Goal: Navigation & Orientation: Go to known website

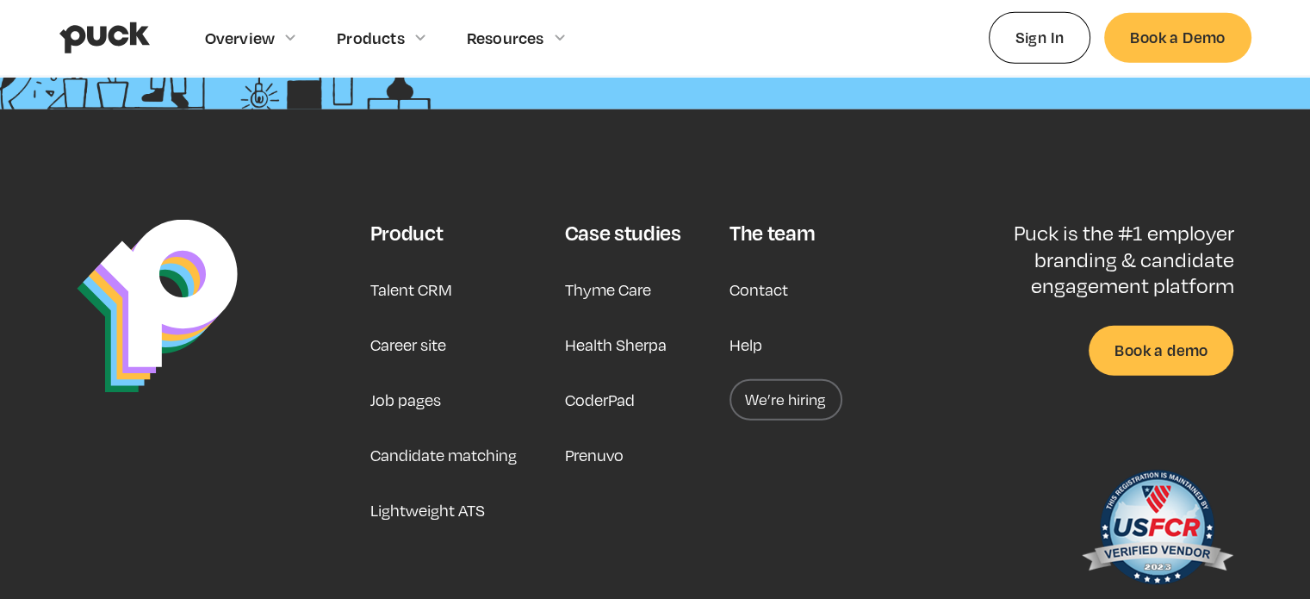
scroll to position [4478, 0]
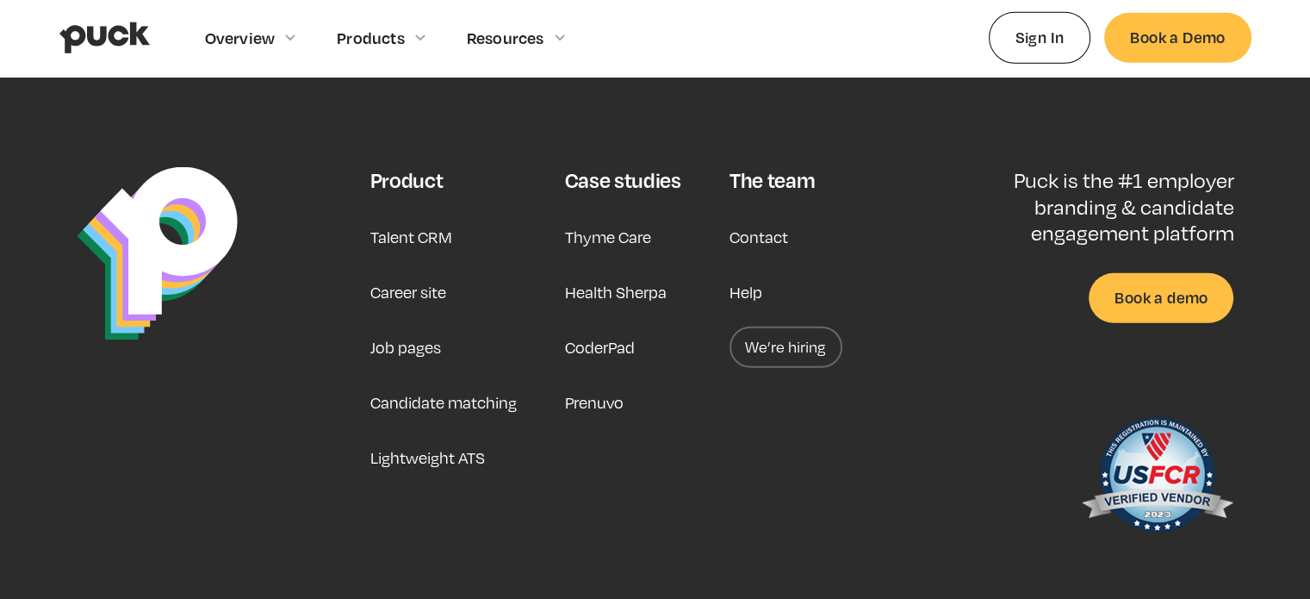
click at [400, 283] on link "Career site" at bounding box center [407, 291] width 76 height 41
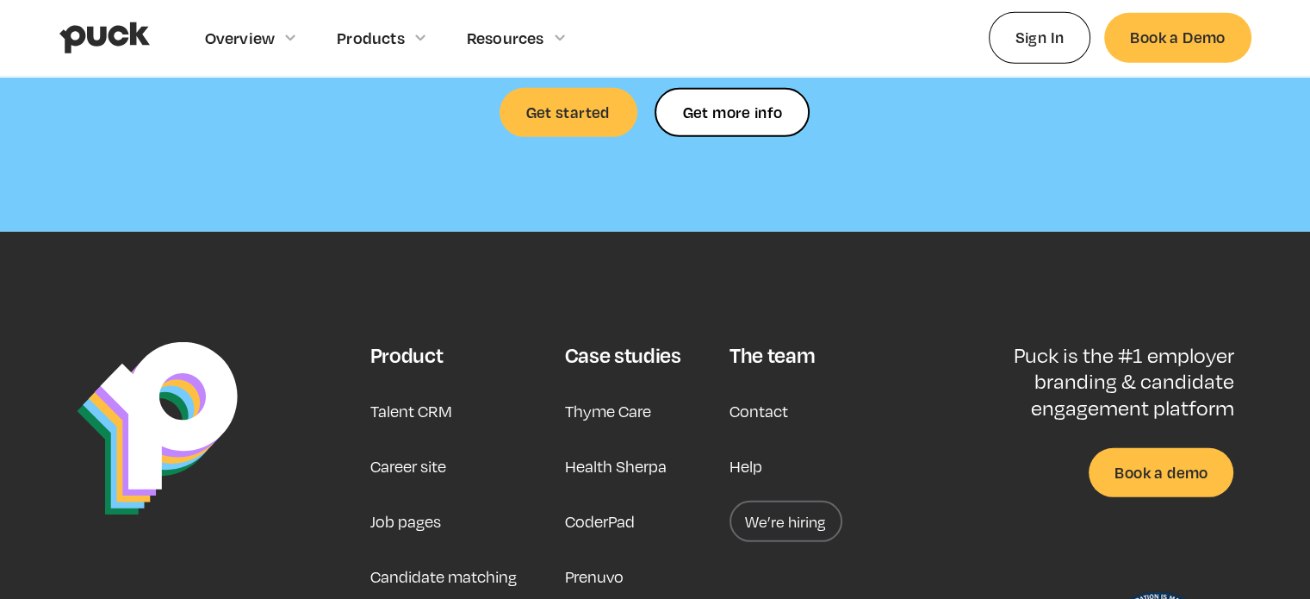
scroll to position [5167, 0]
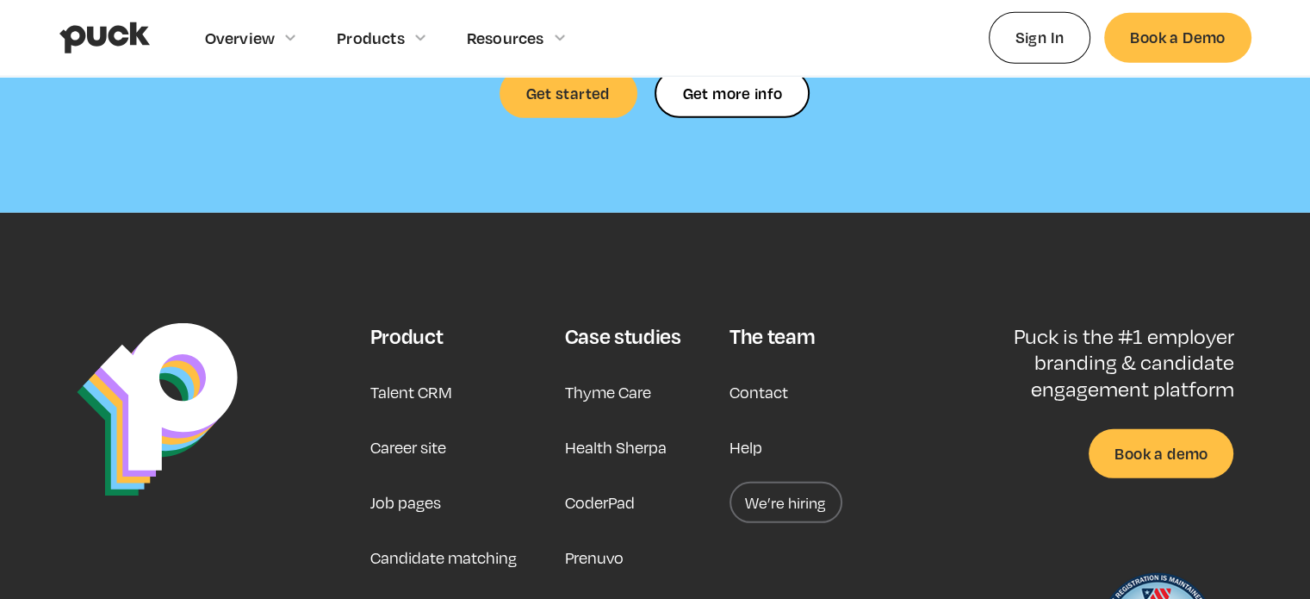
click at [403, 426] on link "Career site" at bounding box center [407, 446] width 76 height 41
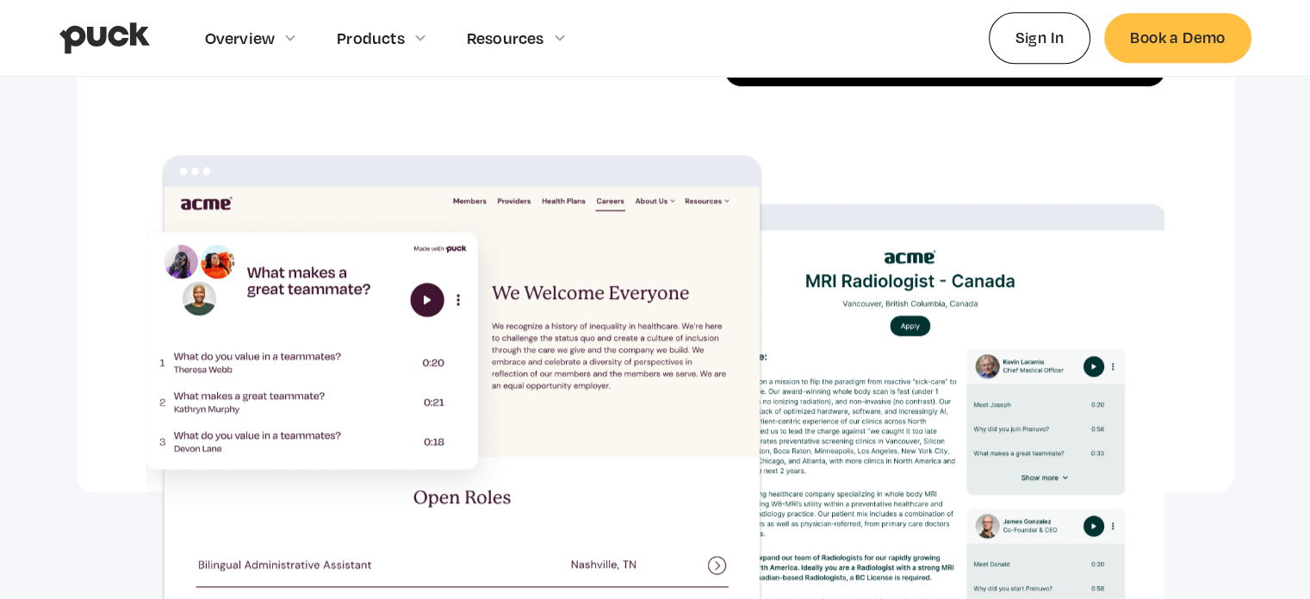
scroll to position [1292, 0]
